Goal: Information Seeking & Learning: Find specific page/section

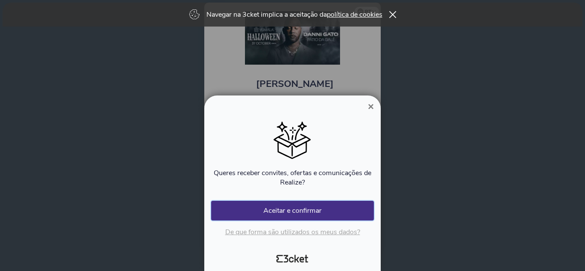
click at [313, 207] on button "Aceitar e confirmar" at bounding box center [292, 211] width 163 height 20
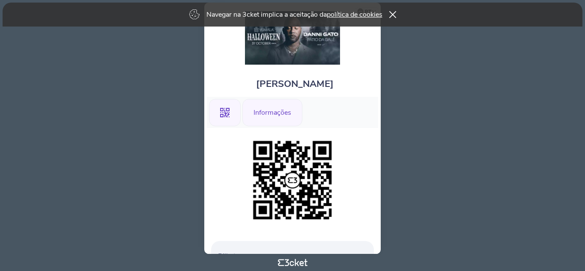
click at [276, 110] on div "Informações" at bounding box center [272, 112] width 60 height 27
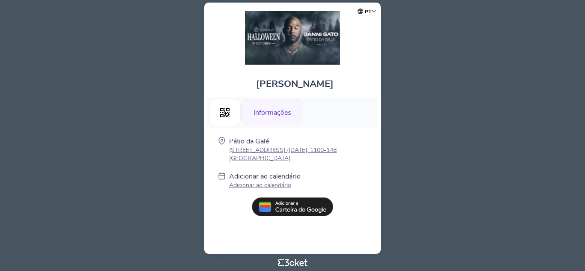
click at [370, 170] on div "Pátio da Galé [GEOGRAPHIC_DATA] nº 10 ([DATE], 1100-148 Lisboa Adicionar ao cal…" at bounding box center [292, 164] width 163 height 54
